Goal: Task Accomplishment & Management: Manage account settings

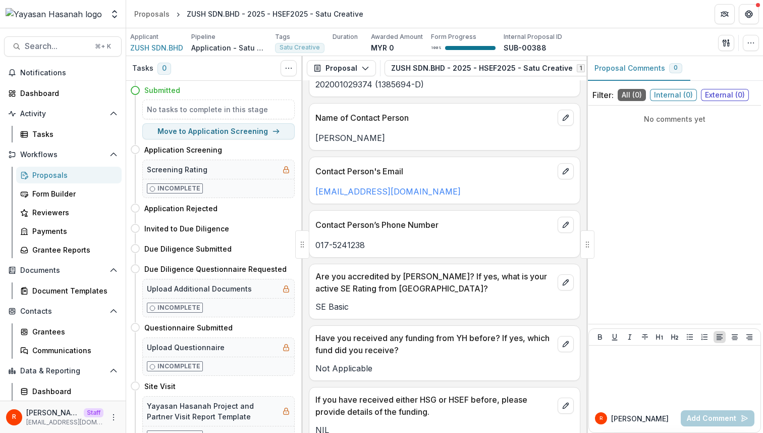
scroll to position [103, 0]
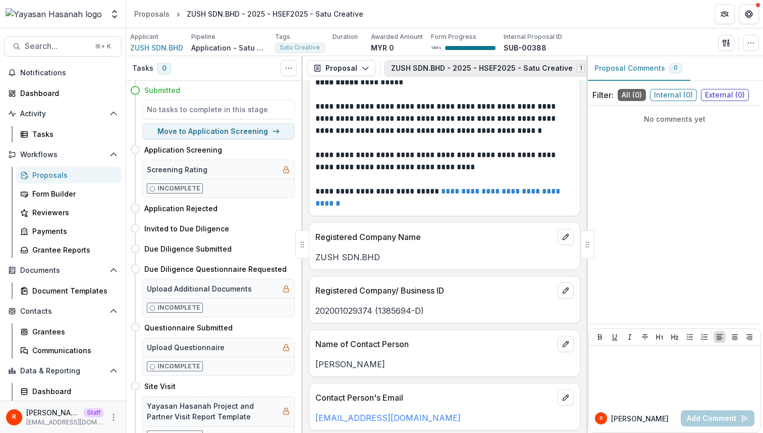
click at [439, 67] on button "ZUSH SDN.BHD - 2025 - HSEF2025 - Satu Creative 1" at bounding box center [494, 68] width 219 height 16
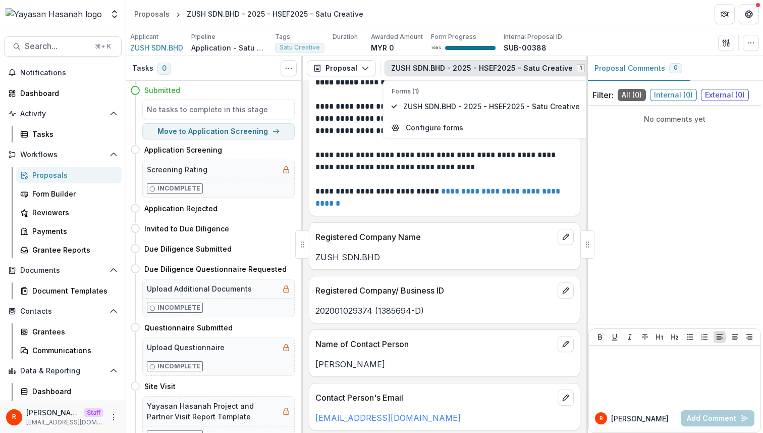
click at [439, 67] on button "ZUSH SDN.BHD - 2025 - HSEF2025 - Satu Creative 1" at bounding box center [494, 68] width 219 height 16
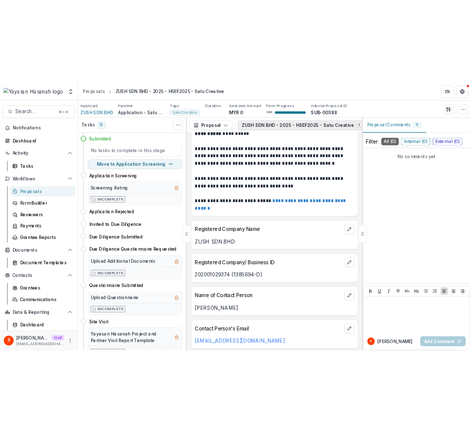
scroll to position [0, 98]
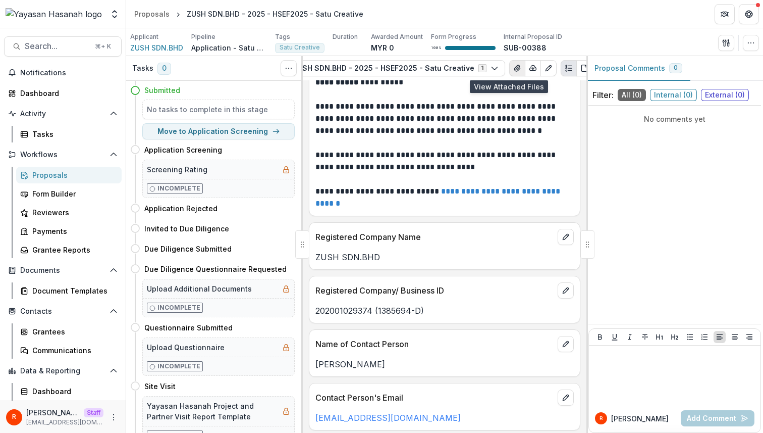
click at [513, 67] on icon "View Attached Files" at bounding box center [517, 68] width 8 height 8
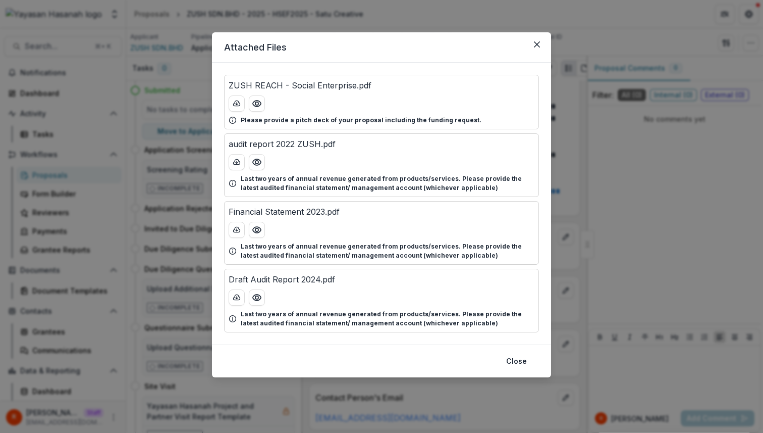
click at [560, 169] on div "Attached Files ZUSH REACH - Social Enterprise.pdf Please provide a pitch deck o…" at bounding box center [381, 216] width 763 height 433
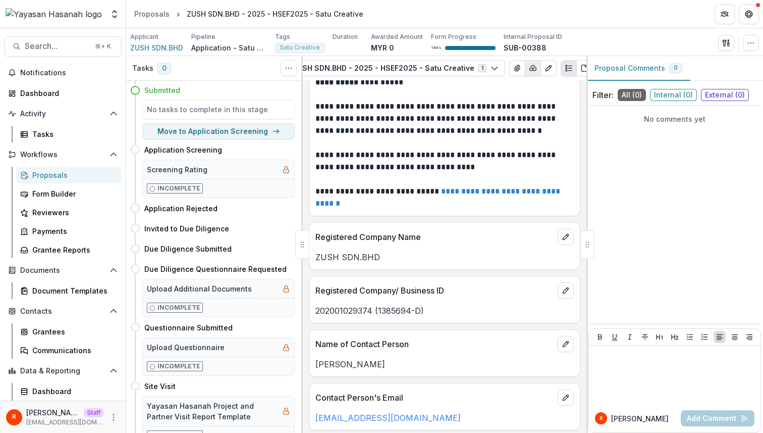
click at [529, 68] on icon "button" at bounding box center [533, 68] width 8 height 8
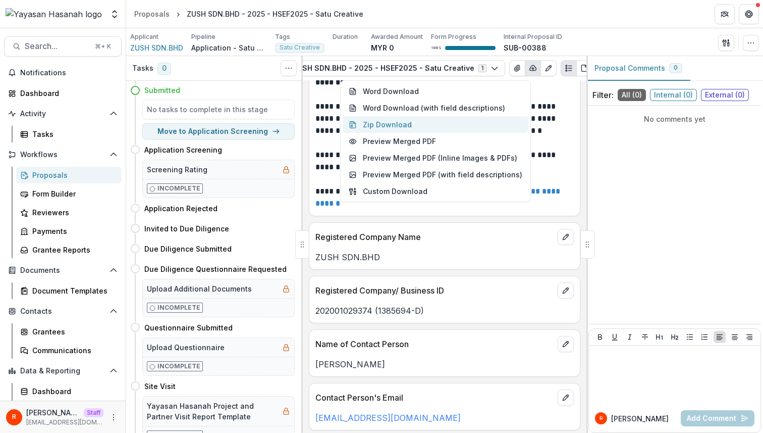
click at [389, 123] on button "Zip Download" at bounding box center [436, 124] width 186 height 17
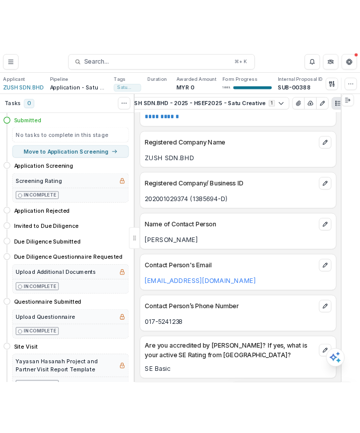
scroll to position [119, 0]
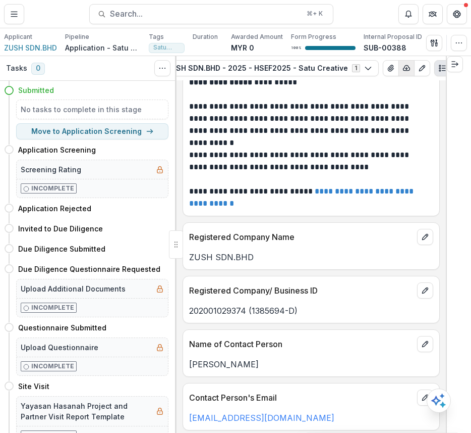
click at [403, 68] on icon "button" at bounding box center [407, 68] width 8 height 8
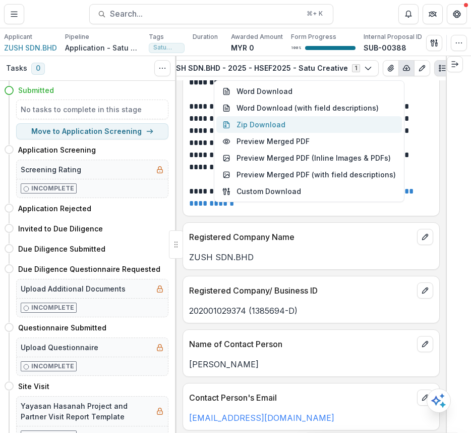
click at [316, 125] on button "Zip Download" at bounding box center [310, 124] width 186 height 17
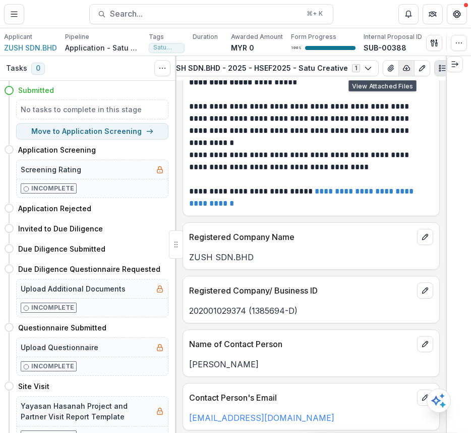
click at [399, 68] on button "button" at bounding box center [407, 68] width 16 height 16
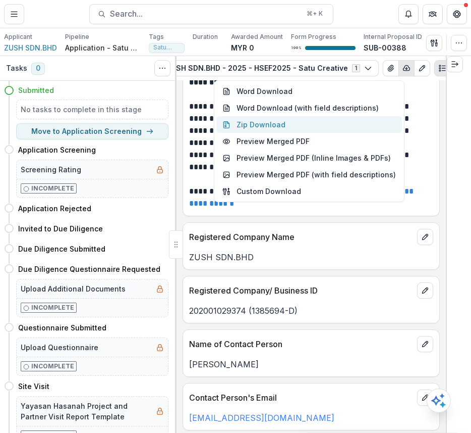
click at [278, 126] on button "Zip Download" at bounding box center [310, 124] width 186 height 17
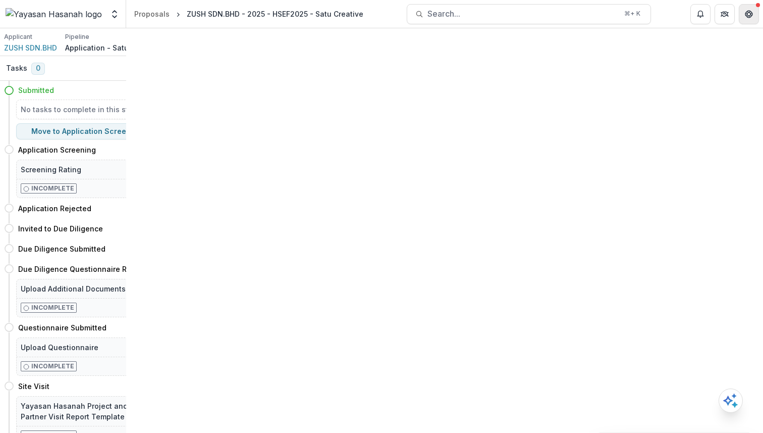
scroll to position [0, 0]
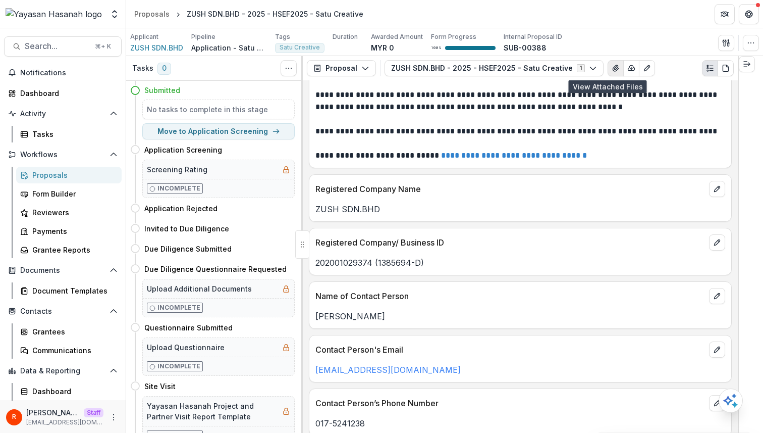
click at [612, 68] on icon "View Attached Files" at bounding box center [616, 68] width 8 height 8
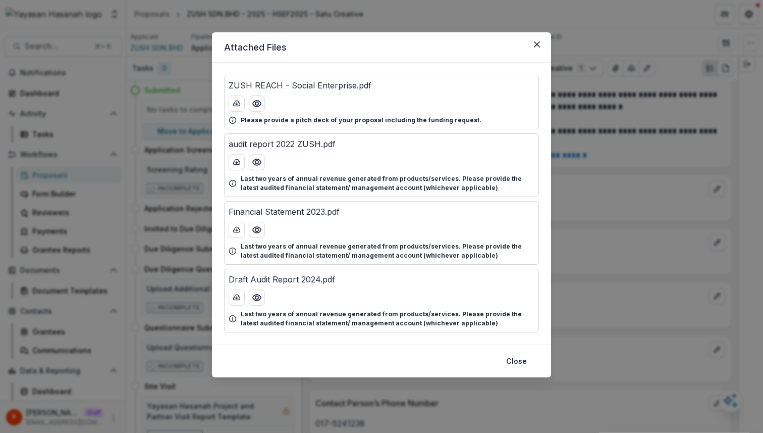
click at [348, 86] on p "ZUSH REACH - Social Enterprise.pdf" at bounding box center [300, 85] width 143 height 12
click at [254, 163] on icon "Preview audit report 2022 ZUSH.pdf" at bounding box center [257, 162] width 8 height 6
click at [444, 82] on div "ZUSH REACH - Social Enterprise.pdf" at bounding box center [382, 85] width 306 height 12
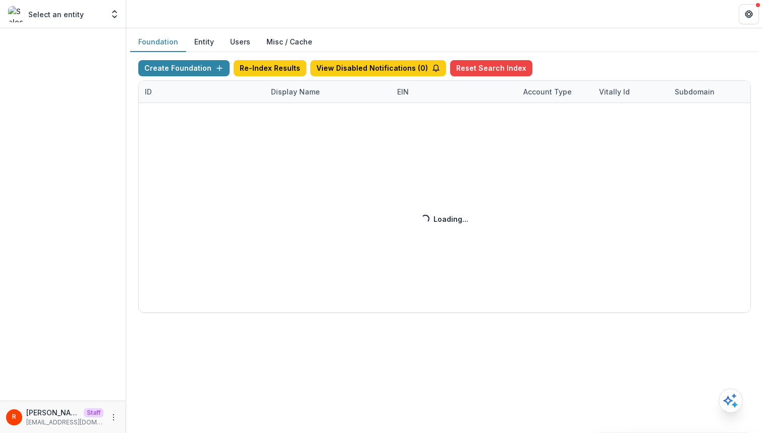
click at [299, 88] on div "Create Foundation Re-Index Results View Disabled Notifications ( 0 ) Reset Sear…" at bounding box center [444, 186] width 613 height 252
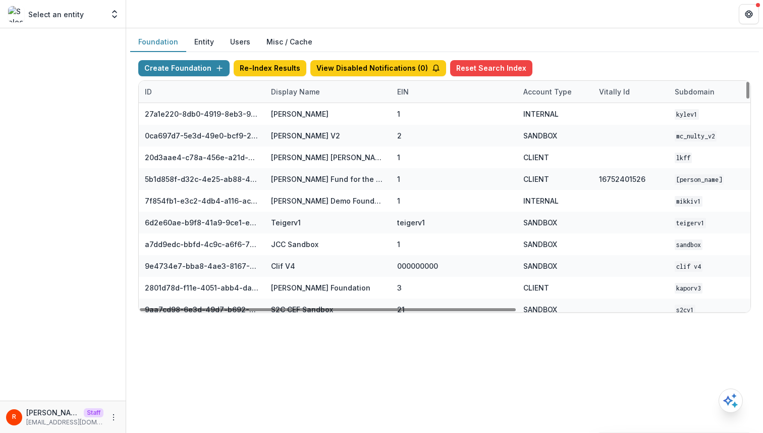
click at [299, 88] on div "Display Name" at bounding box center [295, 91] width 61 height 11
click at [299, 109] on input at bounding box center [327, 115] width 121 height 16
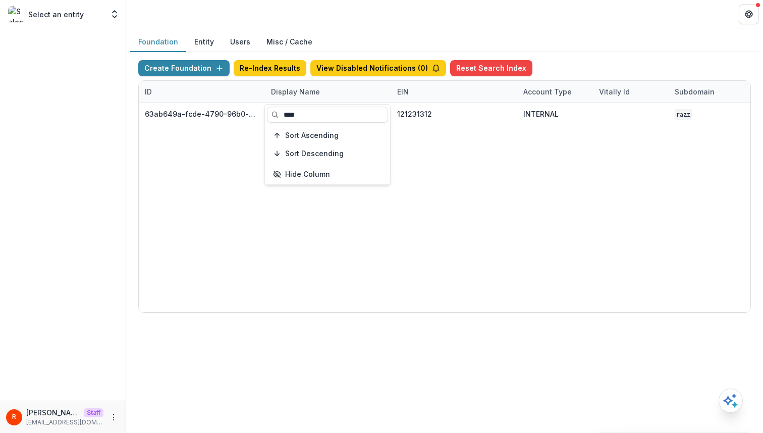
type input "****"
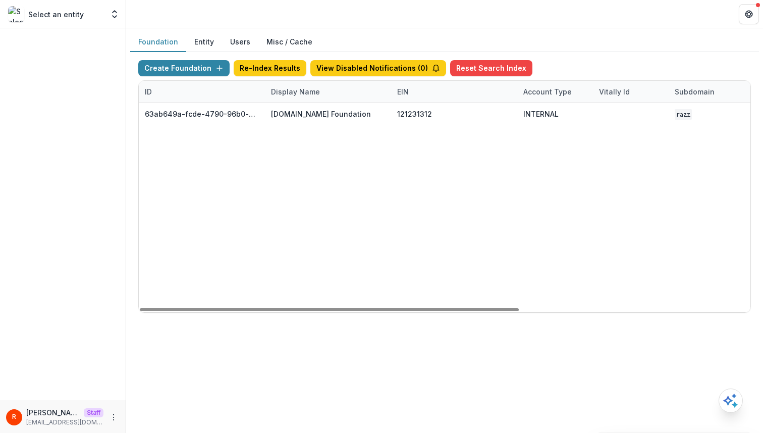
click at [485, 209] on div "63ab649a-fcde-4790-96b0-a13ca2ed4427 Bill.com Foundation 121231312 INTERNAL raz…" at bounding box center [631, 207] width 984 height 209
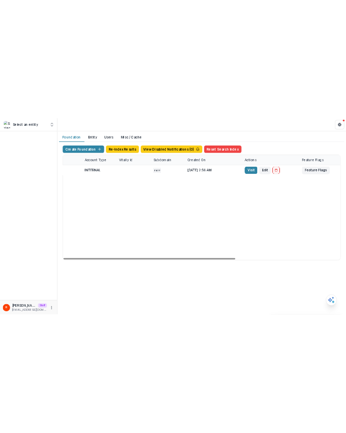
scroll to position [0, 373]
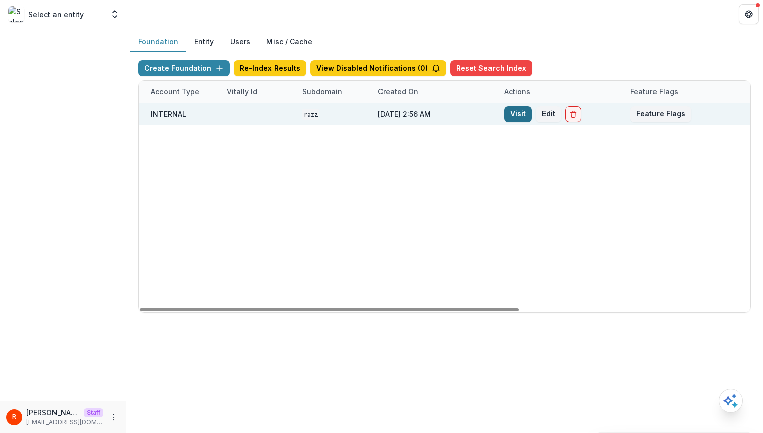
click at [521, 117] on link "Visit" at bounding box center [518, 114] width 28 height 16
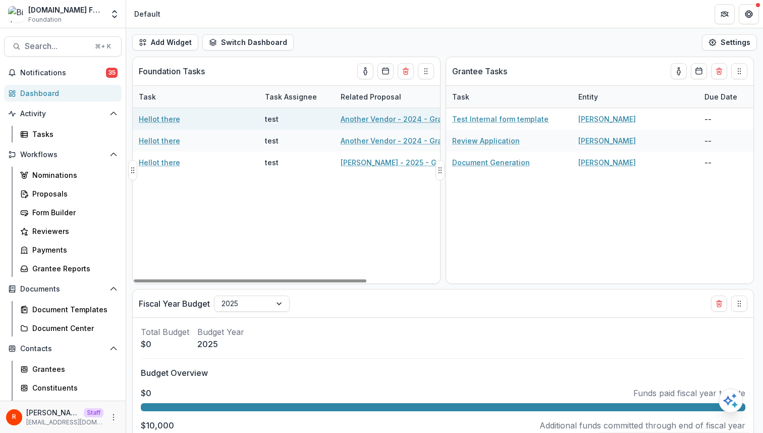
click at [156, 119] on link "Hellot there" at bounding box center [159, 119] width 41 height 11
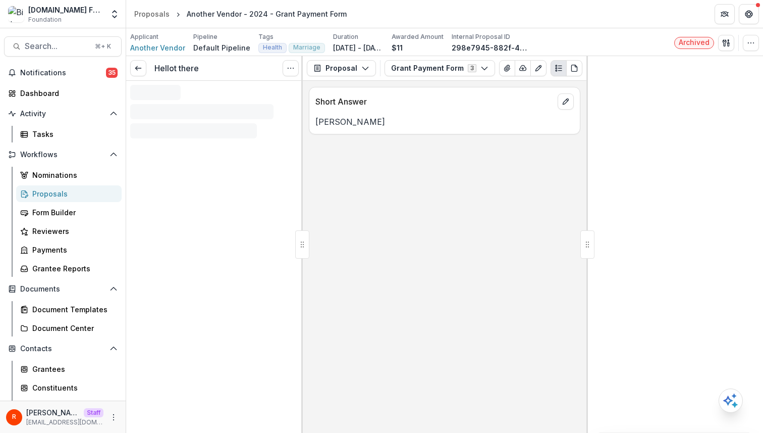
click at [165, 41] on div "Applicant" at bounding box center [157, 36] width 55 height 9
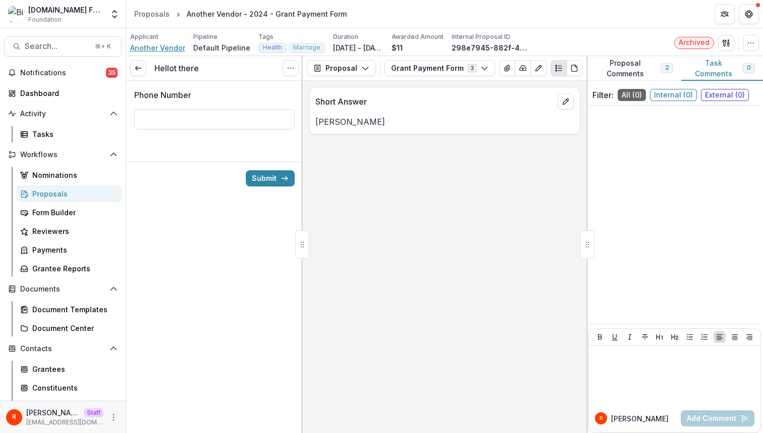
click at [165, 43] on span "Another Vendor" at bounding box center [157, 47] width 55 height 11
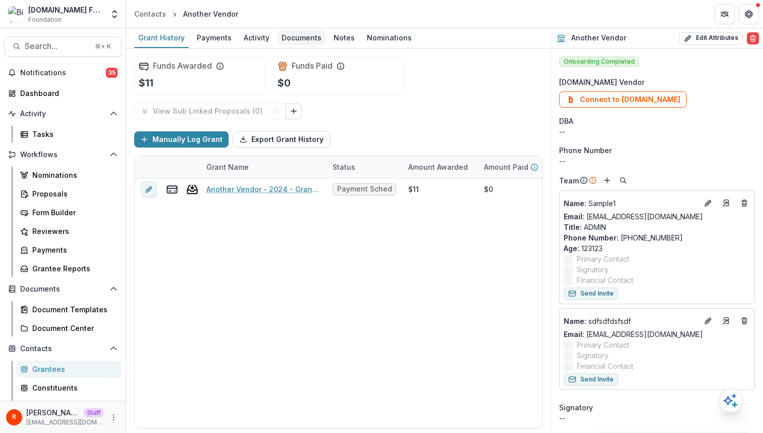
click at [305, 39] on div "Documents" at bounding box center [302, 37] width 48 height 15
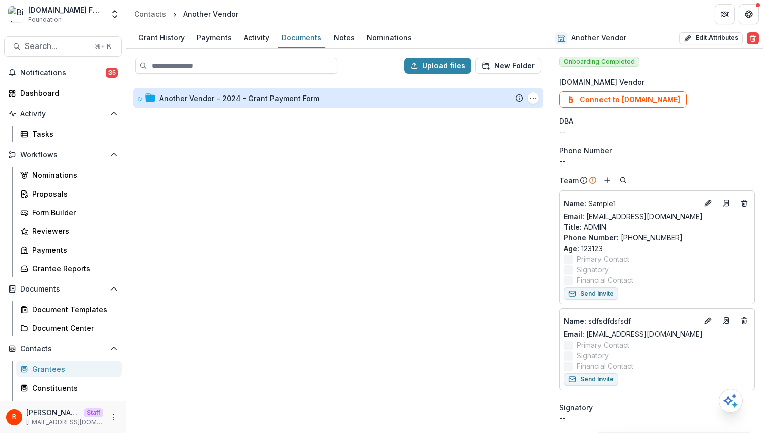
click at [163, 104] on div "Another Vendor - 2024 - Grant Payment Form Submission Temelio Proposal Attached…" at bounding box center [338, 98] width 410 height 20
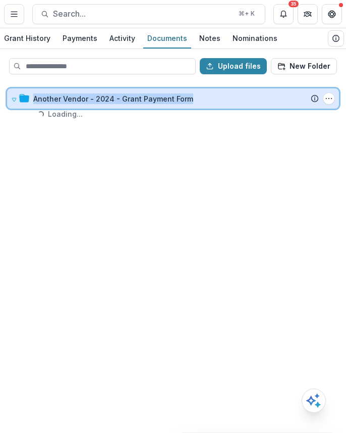
click at [163, 104] on div "Another Vendor - 2024 - Grant Payment Form Submission Temelio Proposal Attached…" at bounding box center [173, 98] width 332 height 20
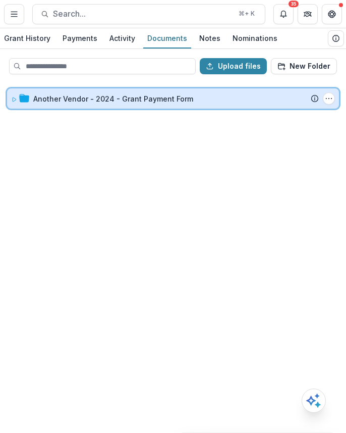
click at [163, 104] on div "Another Vendor - 2024 - Grant Payment Form Submission Temelio Proposal Attached…" at bounding box center [173, 98] width 332 height 20
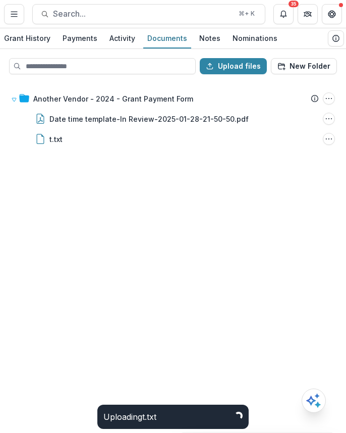
click at [161, 229] on div "Another Vendor - 2024 - Grant Payment Form Submission Temelio Proposal Attached…" at bounding box center [173, 256] width 344 height 349
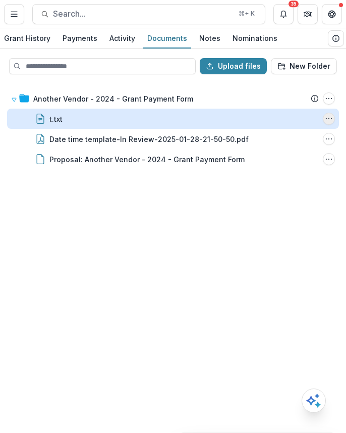
click at [330, 119] on icon "t.txt Options" at bounding box center [329, 119] width 8 height 8
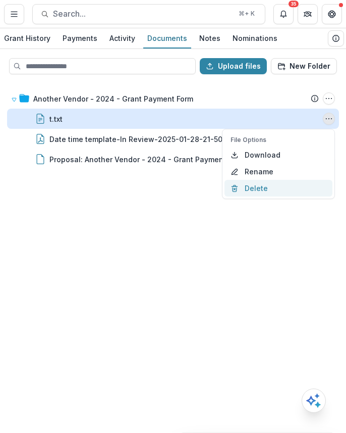
click at [279, 189] on button "Delete" at bounding box center [279, 188] width 108 height 17
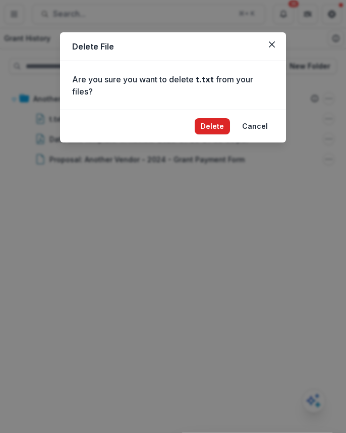
click at [224, 127] on button "Delete" at bounding box center [212, 126] width 35 height 16
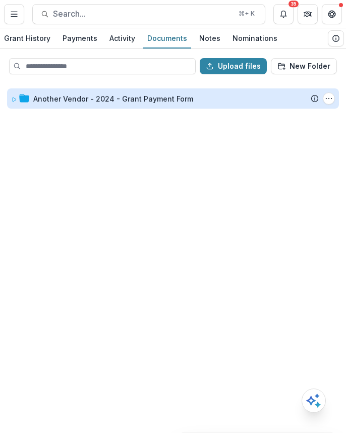
click at [162, 100] on div "Another Vendor - 2024 - Grant Payment Form" at bounding box center [113, 98] width 160 height 11
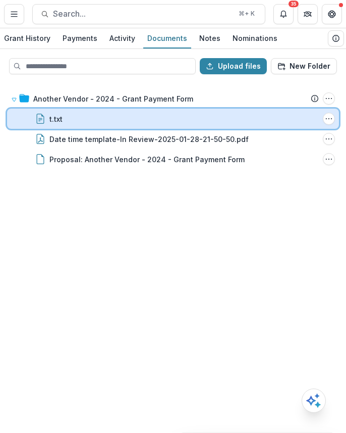
click at [151, 123] on div "t.txt" at bounding box center [184, 119] width 270 height 11
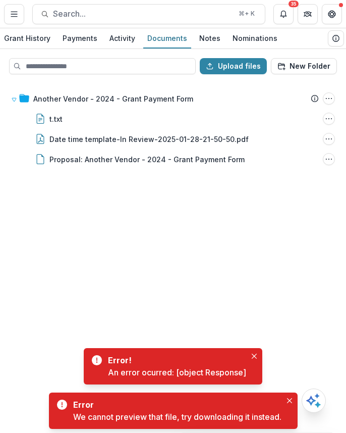
click at [243, 225] on div "Another Vendor - 2024 - Grant Payment Form Submission Temelio Proposal Attached…" at bounding box center [173, 256] width 344 height 349
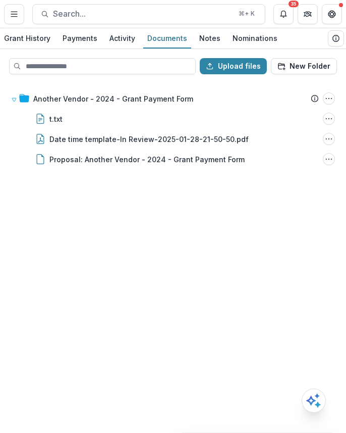
click at [200, 226] on div "Another Vendor - 2024 - Grant Payment Form Submission Temelio Proposal Attached…" at bounding box center [173, 256] width 344 height 349
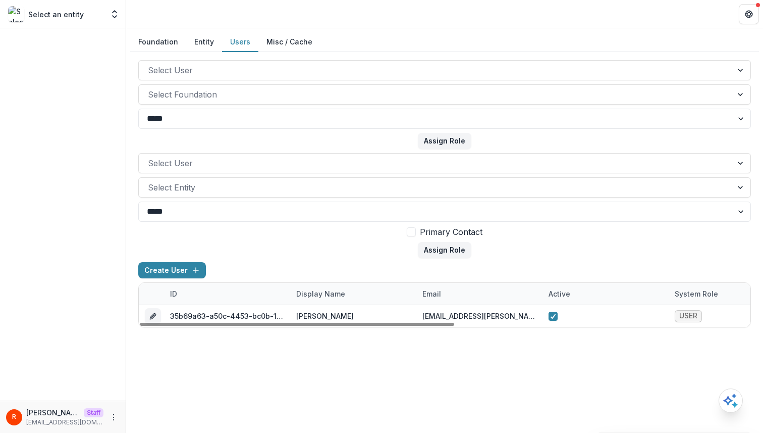
click at [423, 299] on div "email" at bounding box center [479, 294] width 126 height 22
click at [435, 311] on input "**********" at bounding box center [478, 316] width 121 height 16
paste input
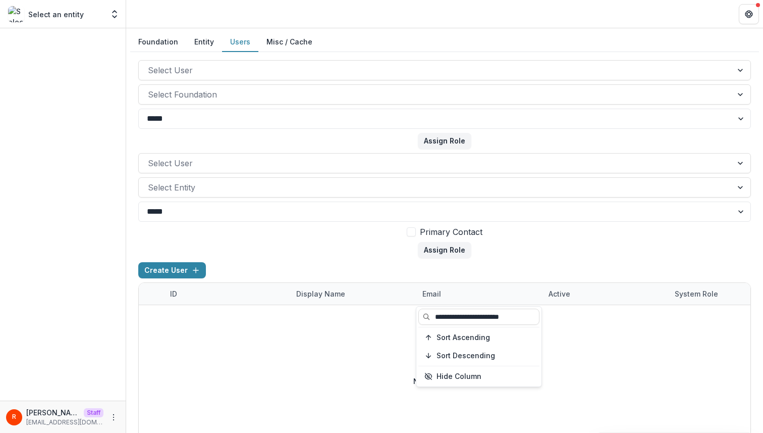
type input "**********"
click at [380, 257] on form "Select User Select Entity ***** **** Primary Contact Assign Role" at bounding box center [444, 205] width 613 height 105
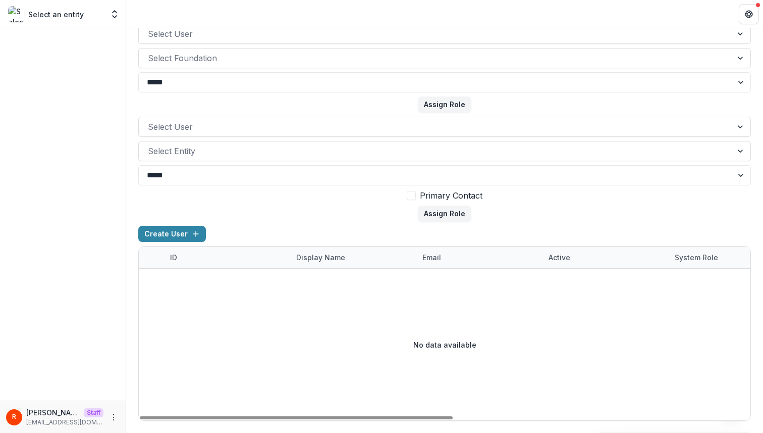
click at [446, 278] on div "No data available" at bounding box center [445, 344] width 612 height 151
click at [440, 258] on div "email" at bounding box center [431, 257] width 31 height 11
click at [444, 281] on input "**********" at bounding box center [478, 280] width 121 height 16
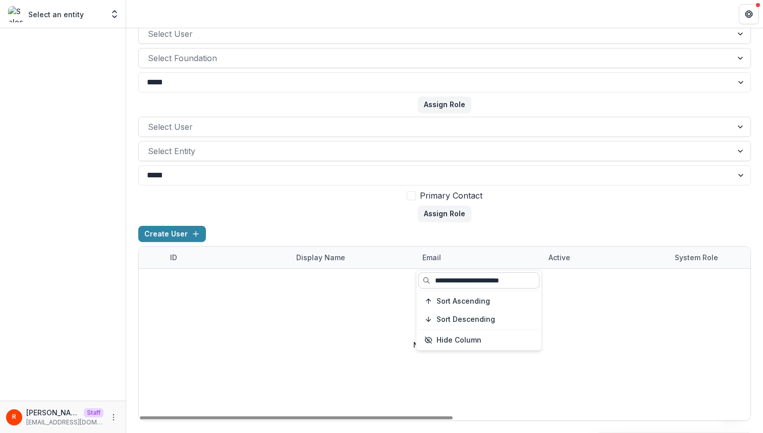
click at [448, 279] on input "**********" at bounding box center [478, 280] width 121 height 16
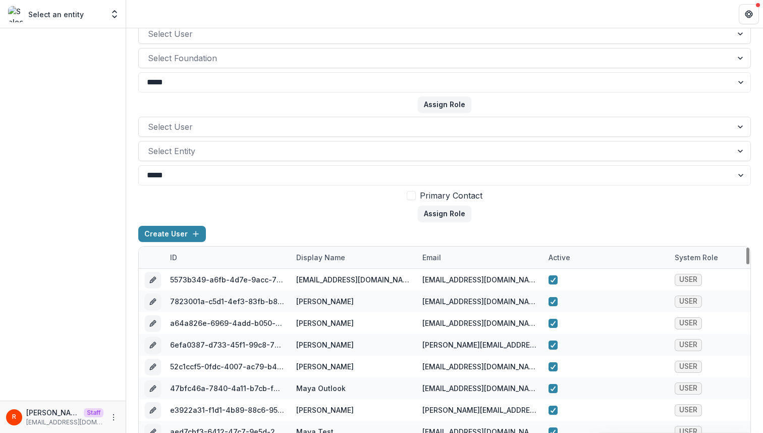
click at [342, 188] on form "Select User Select Entity ***** **** Primary Contact Assign Role" at bounding box center [444, 169] width 613 height 105
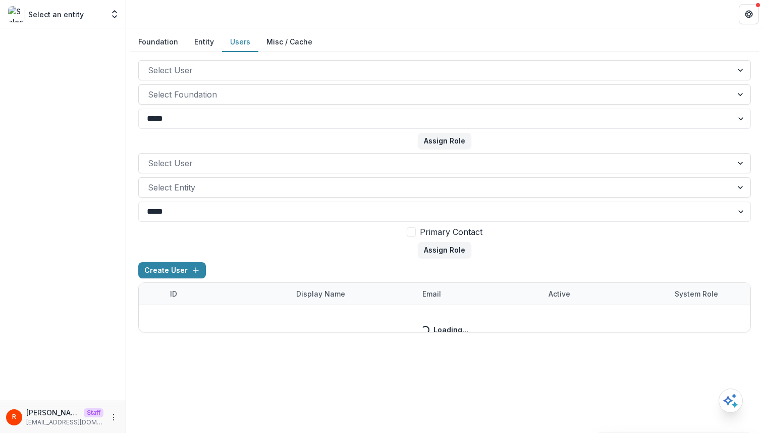
click at [233, 37] on button "Users" at bounding box center [240, 42] width 36 height 20
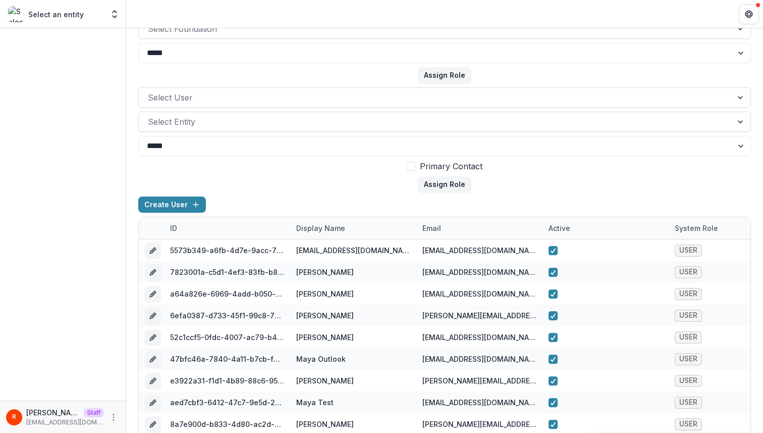
scroll to position [94, 0]
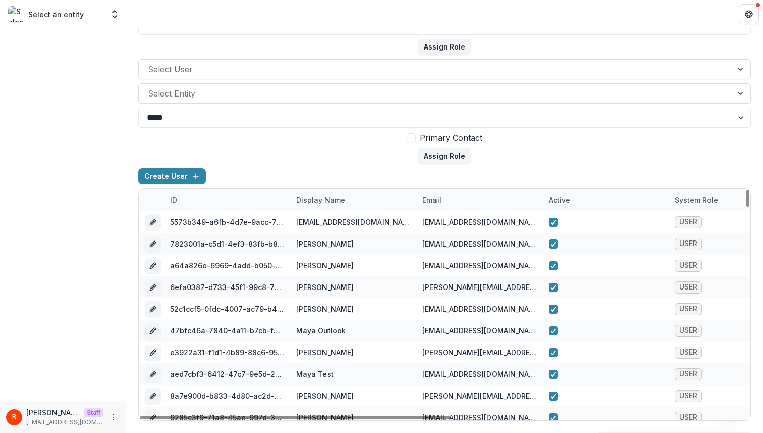
click at [430, 189] on div "email" at bounding box center [479, 200] width 126 height 22
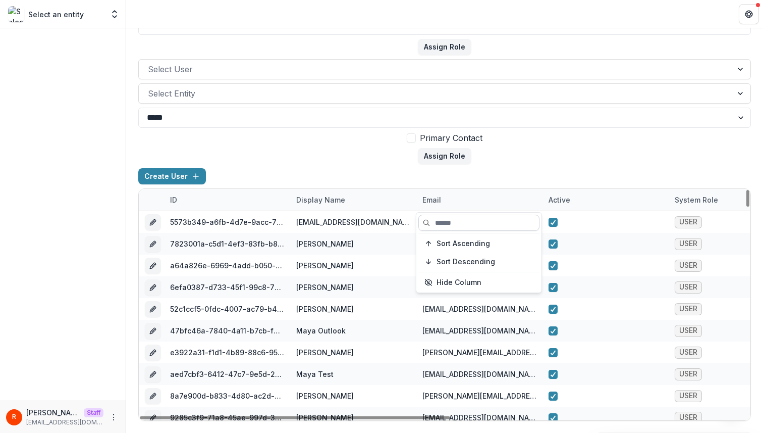
click at [449, 220] on input at bounding box center [478, 223] width 121 height 16
paste input "**********"
type input "**********"
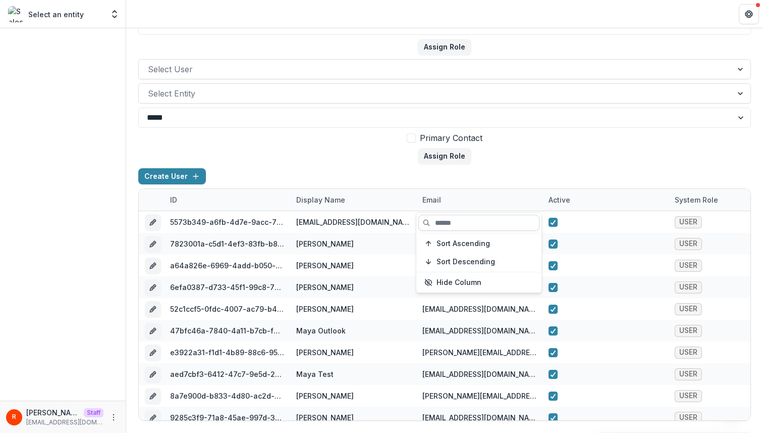
paste input "**********"
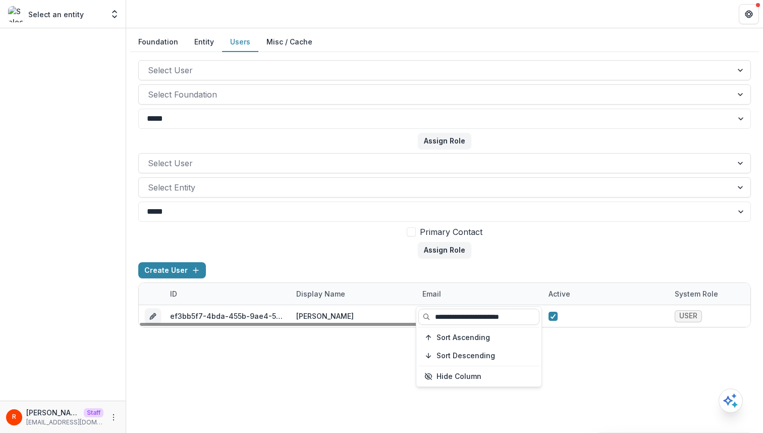
scroll to position [0, 0]
type input "**********"
click at [506, 259] on div "**********" at bounding box center [444, 193] width 613 height 267
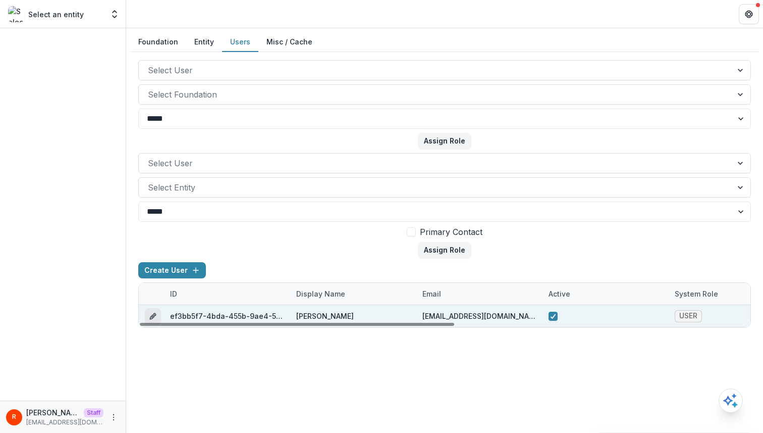
click at [152, 312] on icon "edit" at bounding box center [153, 316] width 8 height 8
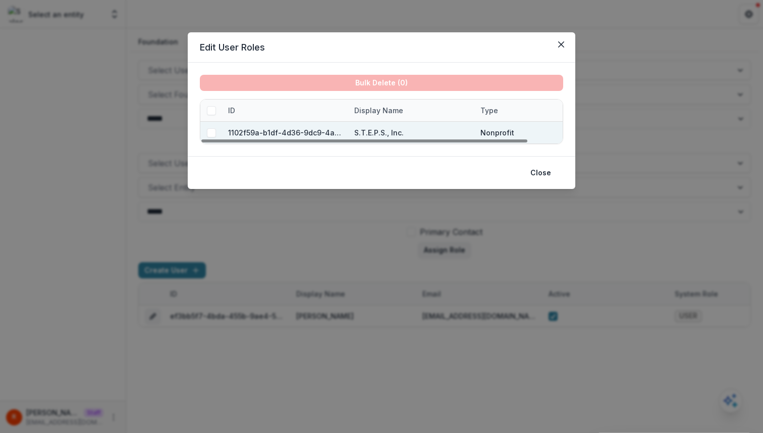
click at [270, 130] on div "1102f59a-b1df-4d36-9dc9-4a61258f1b1d" at bounding box center [285, 132] width 114 height 11
copy div "1102f59a-b1df-4d36-9dc9-4a61258f1b1d"
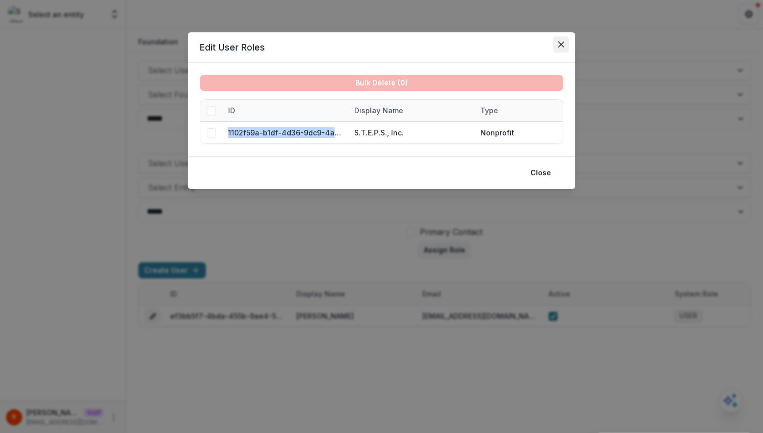
click at [559, 45] on icon "Close" at bounding box center [561, 44] width 6 height 6
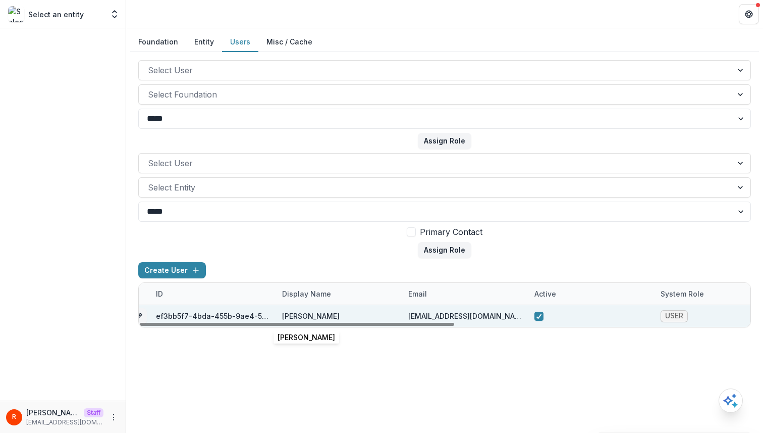
scroll to position [0, 23]
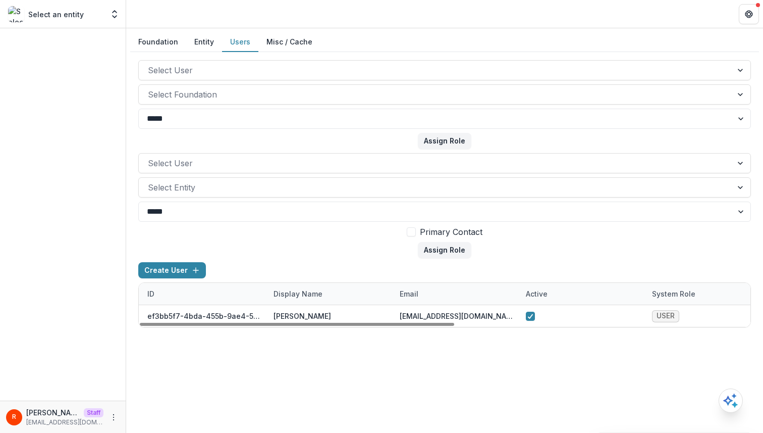
click at [196, 43] on button "Entity" at bounding box center [204, 42] width 36 height 20
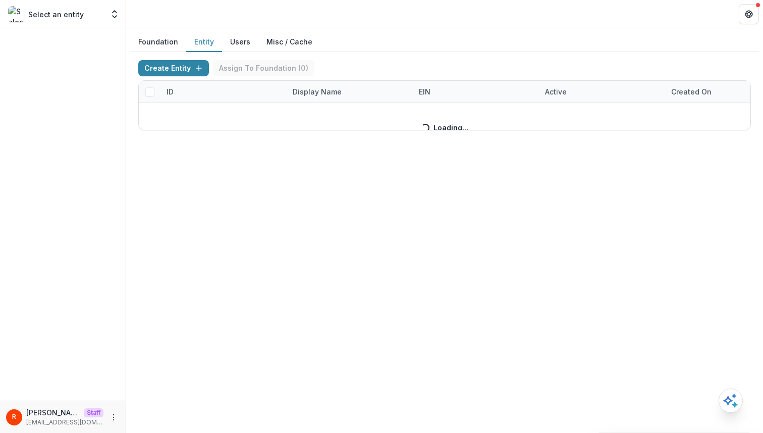
click at [235, 6] on header at bounding box center [444, 14] width 637 height 28
click at [338, 66] on div "Create Entity Assign To Foundation ( 0 )" at bounding box center [444, 70] width 613 height 20
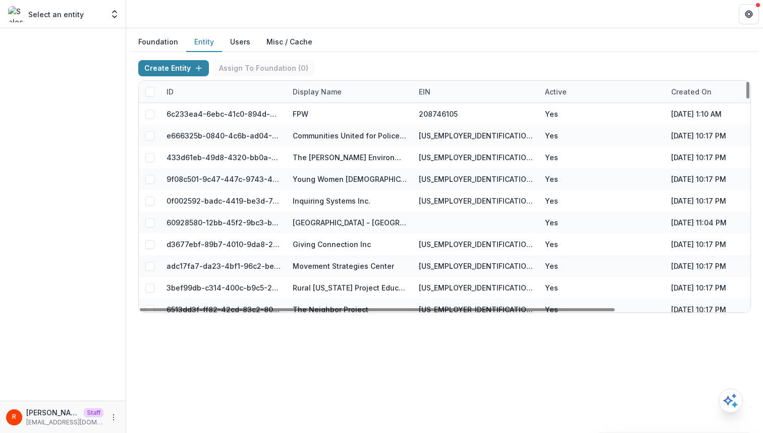
click at [321, 92] on div "Display Name" at bounding box center [317, 91] width 61 height 11
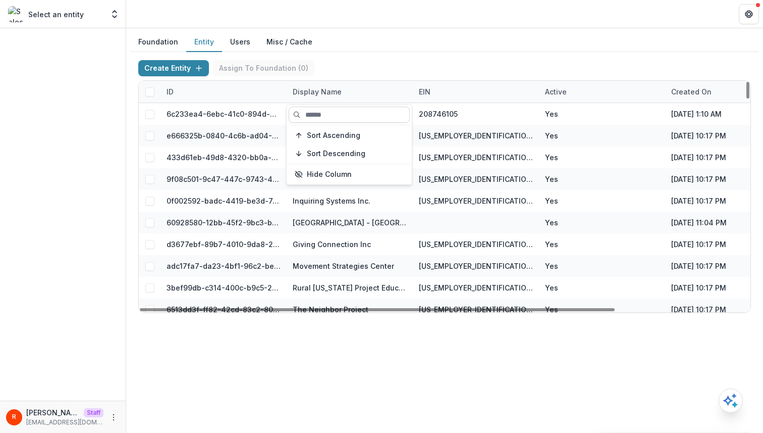
click at [321, 115] on input at bounding box center [349, 115] width 121 height 16
paste input "**********"
type input "**********"
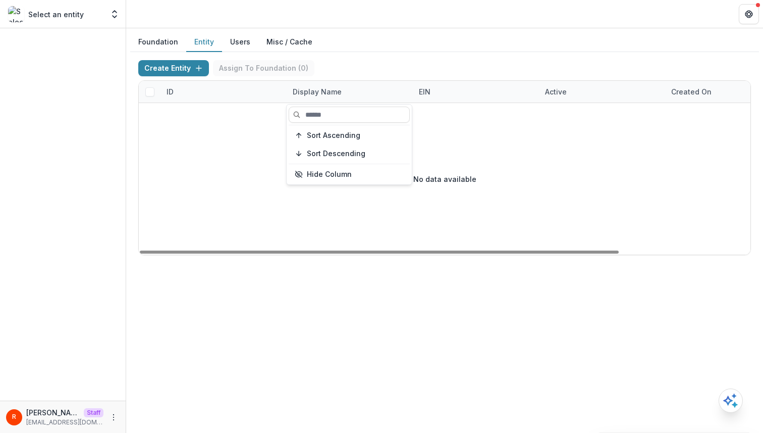
scroll to position [0, 0]
click at [195, 95] on div "ID" at bounding box center [224, 92] width 126 height 22
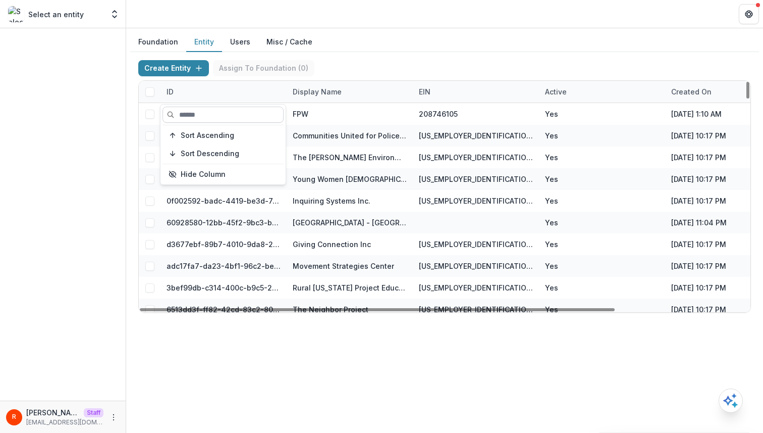
click at [192, 112] on input at bounding box center [223, 115] width 121 height 16
paste input "**********"
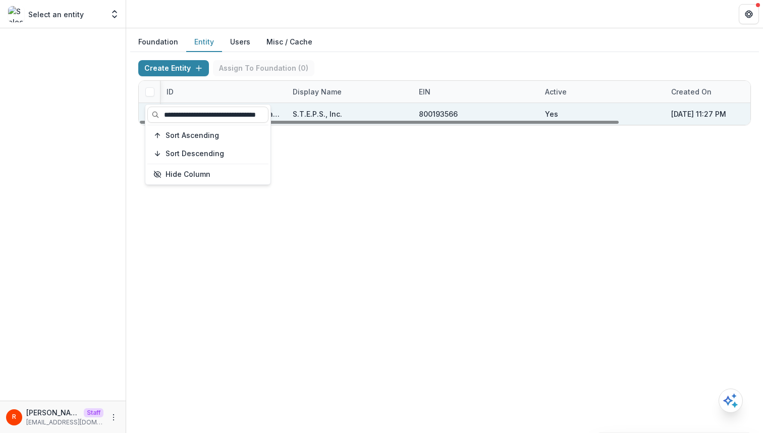
scroll to position [0, 167]
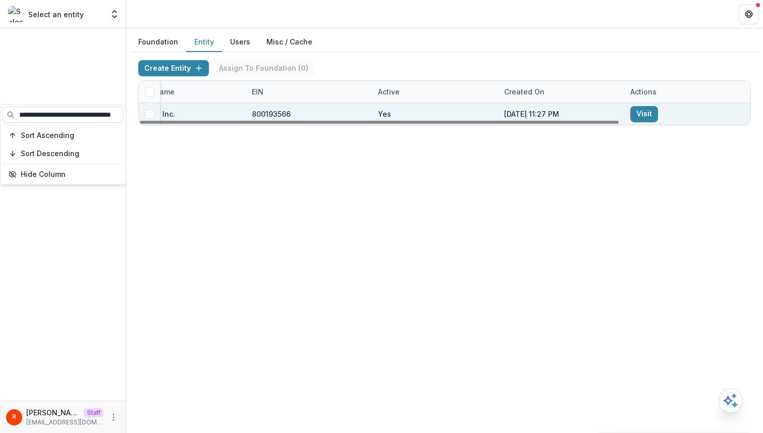
type input "**********"
click at [645, 112] on link "Visit" at bounding box center [644, 114] width 28 height 16
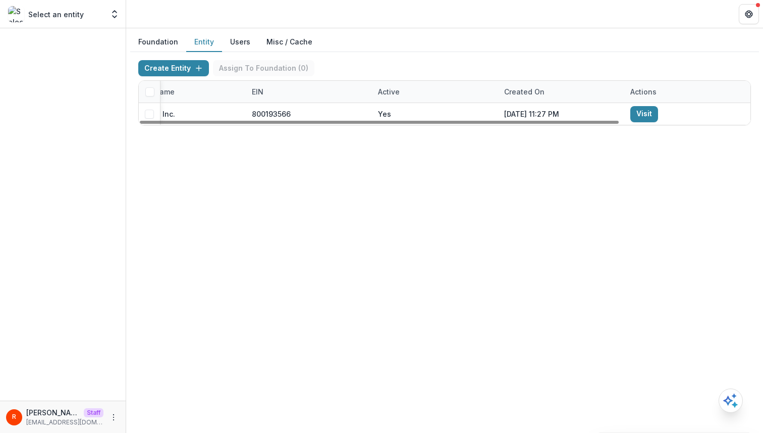
scroll to position [0, 0]
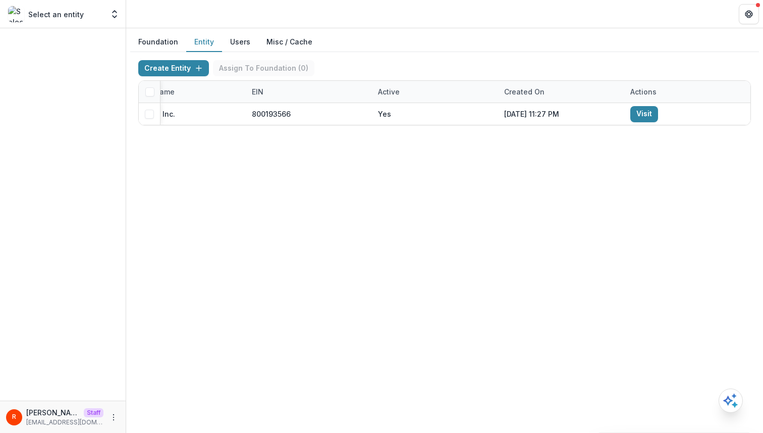
click at [547, 171] on div "Foundation Entity Users Misc / Cache Create Entity Assign To Foundation ( 0 ) I…" at bounding box center [444, 230] width 637 height 404
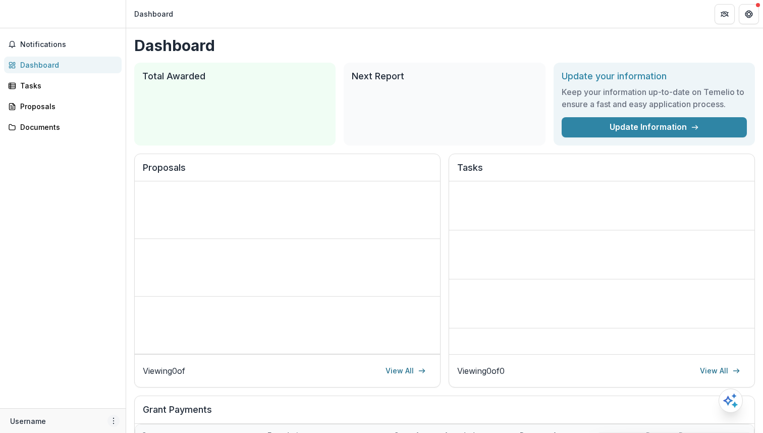
click at [117, 418] on icon "More" at bounding box center [114, 420] width 8 height 8
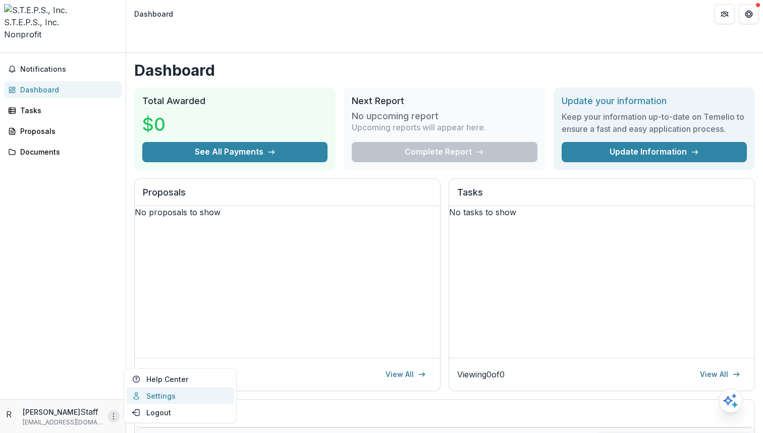
click at [164, 397] on link "Settings" at bounding box center [180, 395] width 108 height 17
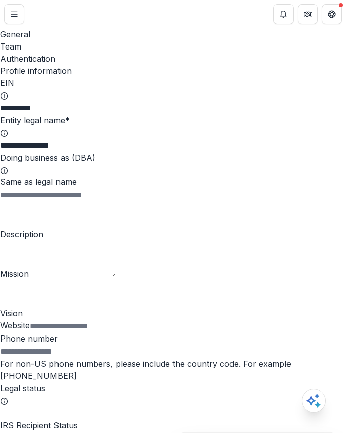
click at [54, 40] on div "Team" at bounding box center [173, 46] width 346 height 12
